Goal: Task Accomplishment & Management: Complete application form

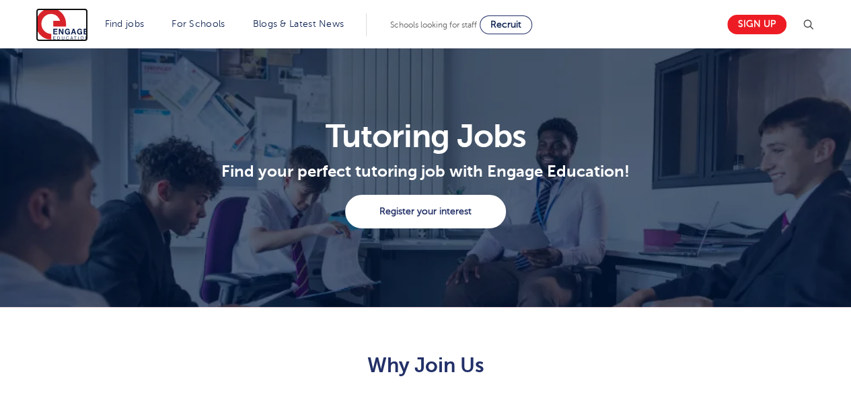
click at [67, 22] on img at bounding box center [62, 25] width 52 height 34
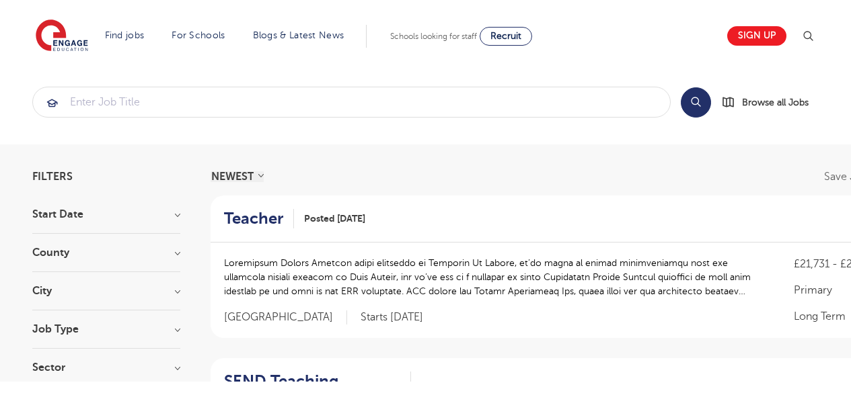
scroll to position [137, 0]
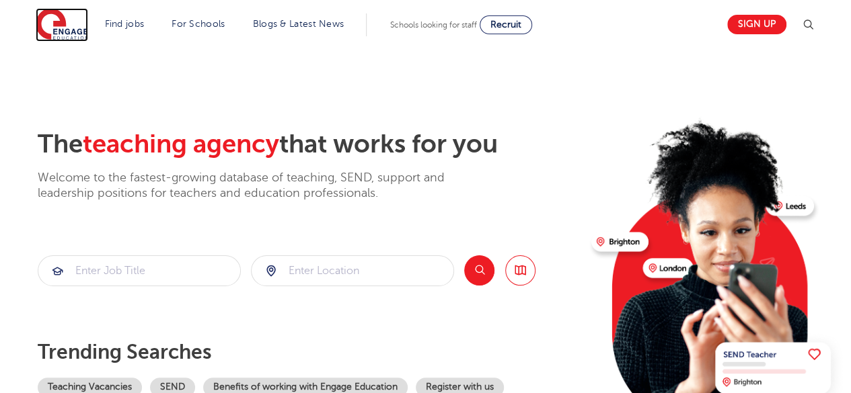
click at [67, 35] on img at bounding box center [62, 25] width 52 height 34
click at [812, 33] on img at bounding box center [808, 25] width 16 height 16
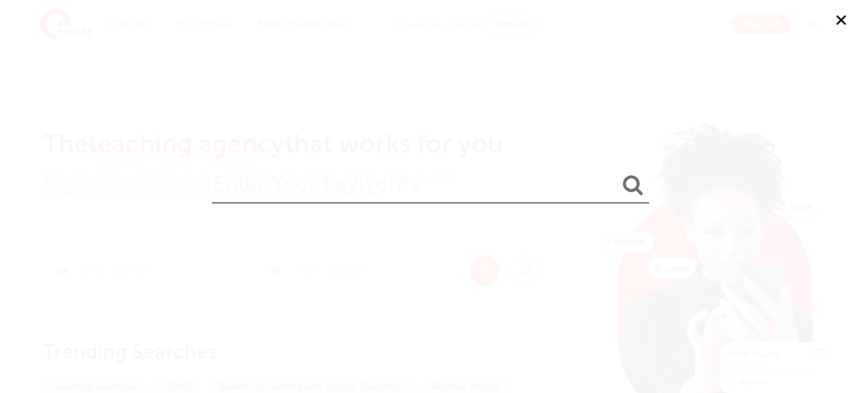
click at [847, 18] on button "✕" at bounding box center [840, 20] width 40 height 40
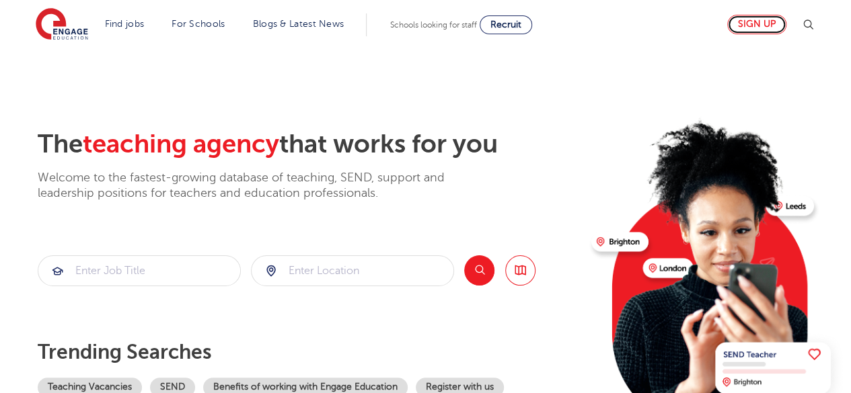
click at [772, 22] on link "Sign up" at bounding box center [756, 25] width 59 height 20
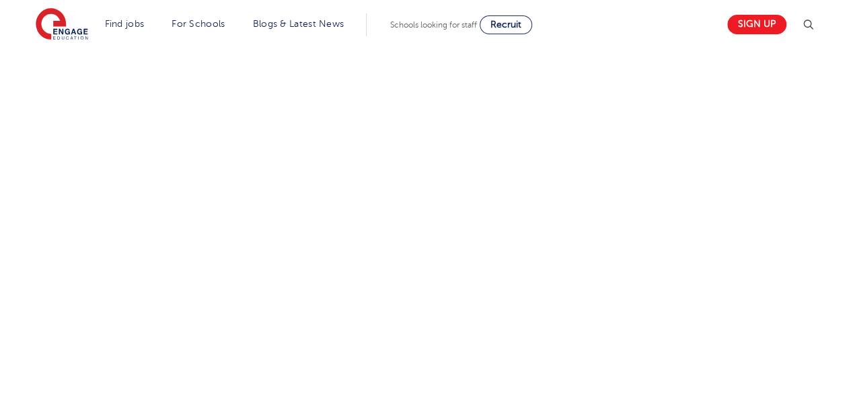
scroll to position [765, 0]
click at [619, 265] on div "Let us know more about you!" at bounding box center [425, 51] width 816 height 713
click at [602, 270] on div "Let us know more about you!" at bounding box center [425, 51] width 816 height 713
click at [551, 303] on div "Let us know more about you!" at bounding box center [289, 51] width 544 height 713
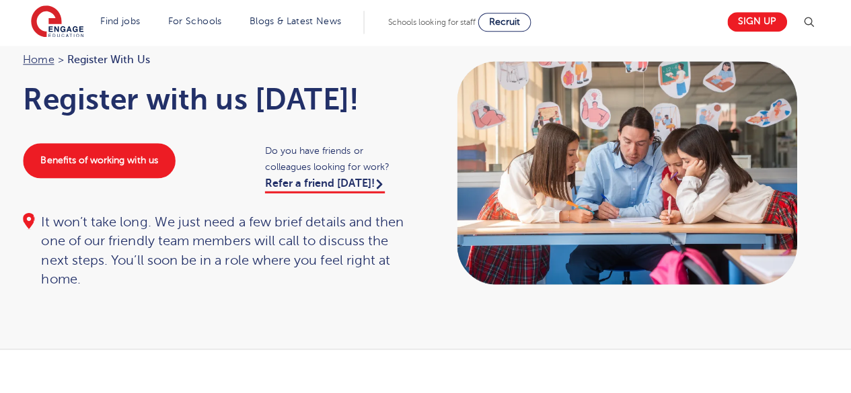
scroll to position [64, 0]
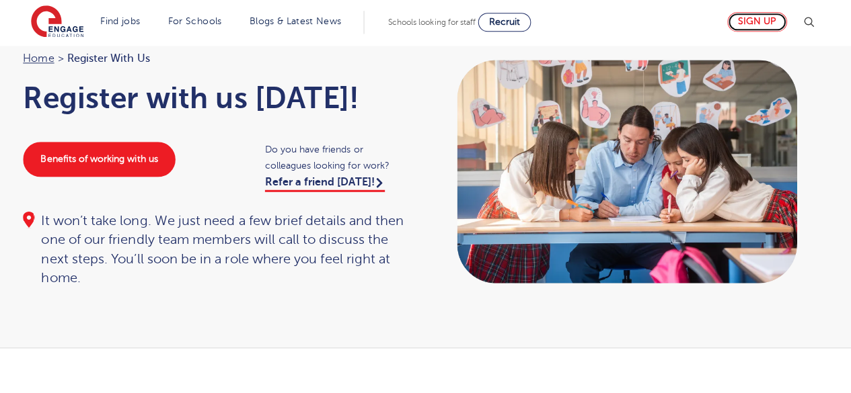
click at [754, 17] on link "Sign up" at bounding box center [756, 25] width 59 height 20
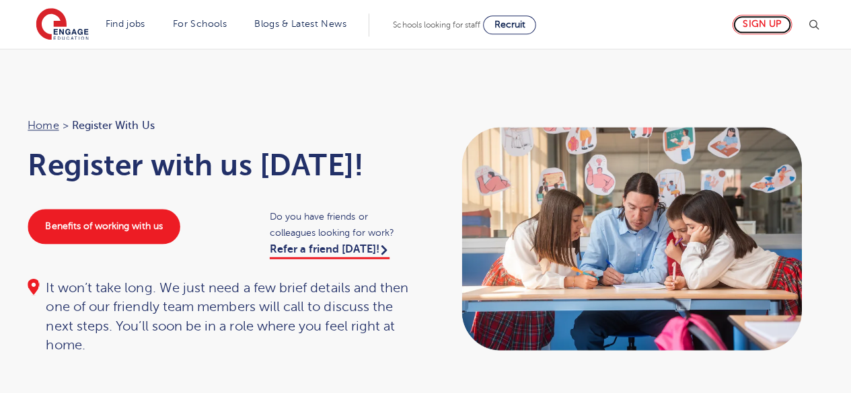
click at [752, 25] on link "Sign up" at bounding box center [756, 25] width 59 height 20
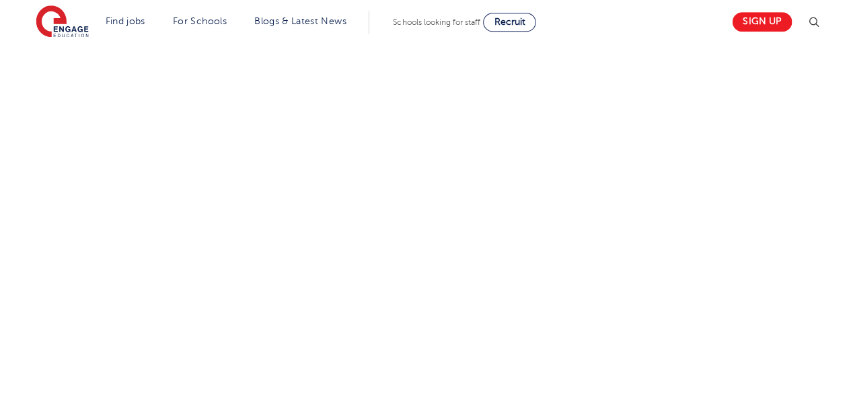
scroll to position [580, 0]
click at [0, 161] on div "Let us know more about you!" at bounding box center [425, 256] width 851 height 847
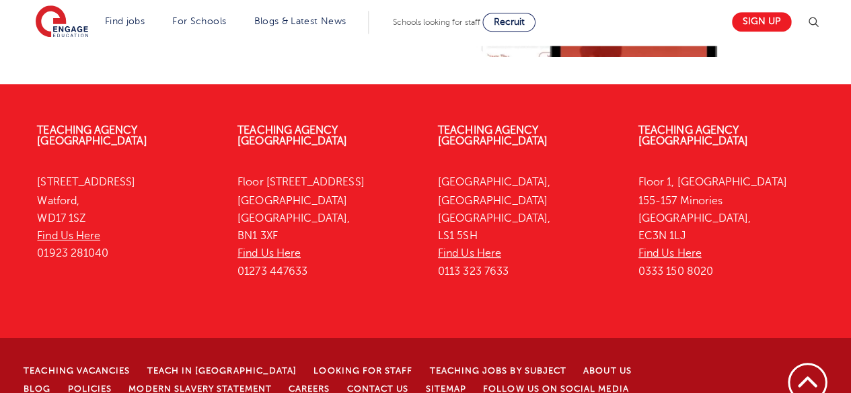
scroll to position [1146, 0]
